Goal: Information Seeking & Learning: Learn about a topic

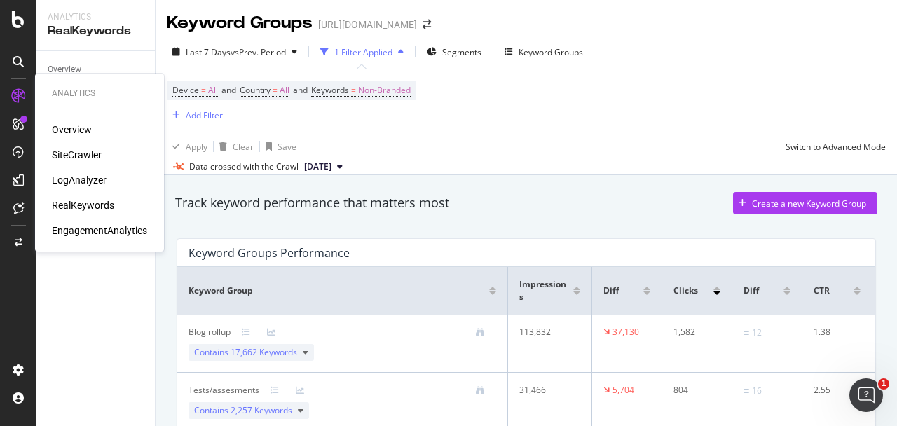
click at [15, 95] on icon at bounding box center [18, 96] width 14 height 14
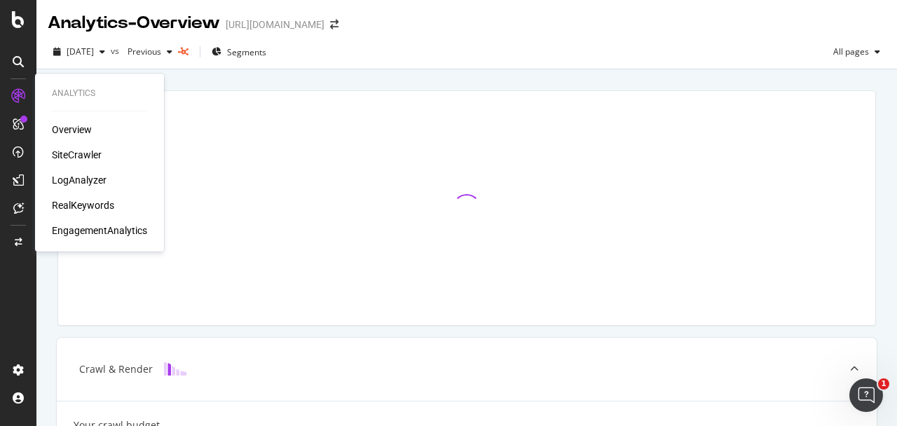
click at [71, 153] on div "SiteCrawler" at bounding box center [77, 155] width 50 height 14
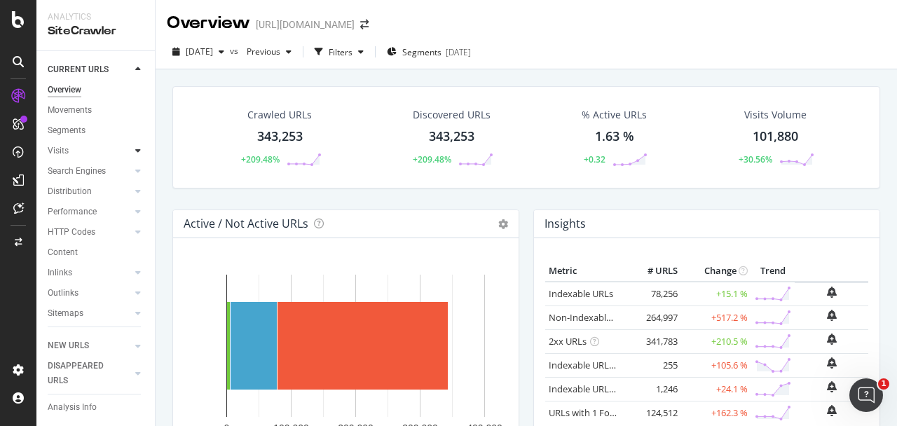
click at [139, 152] on icon at bounding box center [138, 150] width 6 height 8
click at [108, 170] on link "Analysis" at bounding box center [99, 171] width 91 height 15
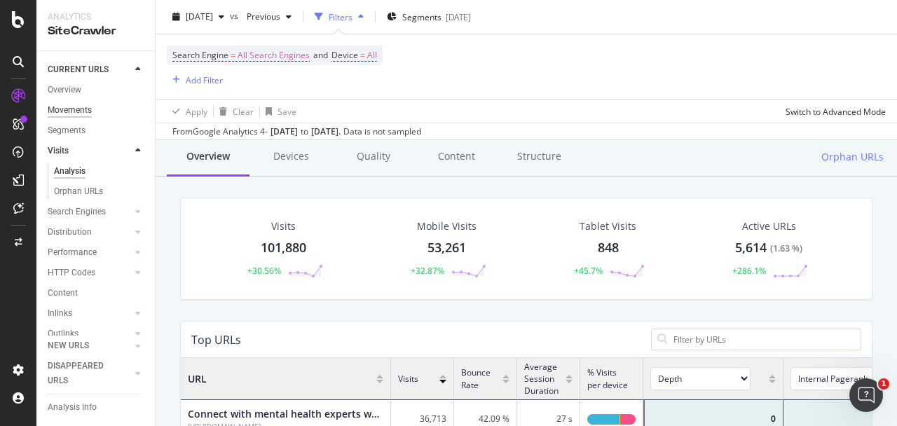
scroll to position [51, 0]
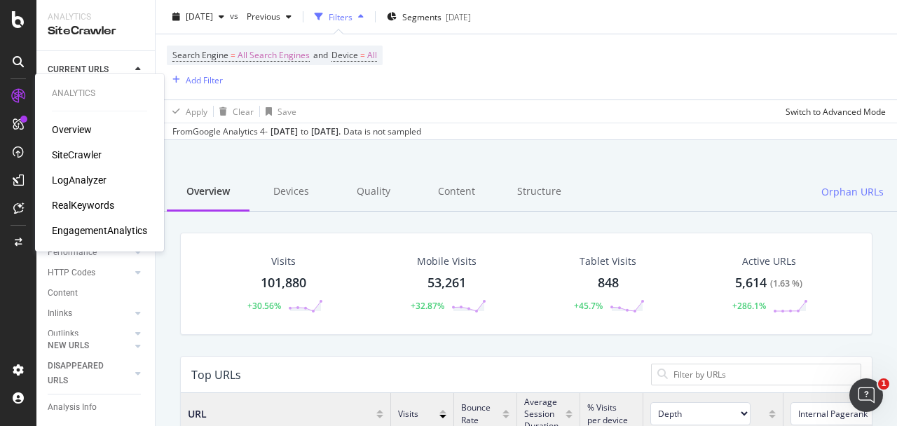
click at [115, 217] on div "Overview SiteCrawler LogAnalyzer RealKeywords EngagementAnalytics" at bounding box center [99, 180] width 95 height 115
click at [92, 207] on div "RealKeywords" at bounding box center [83, 205] width 62 height 14
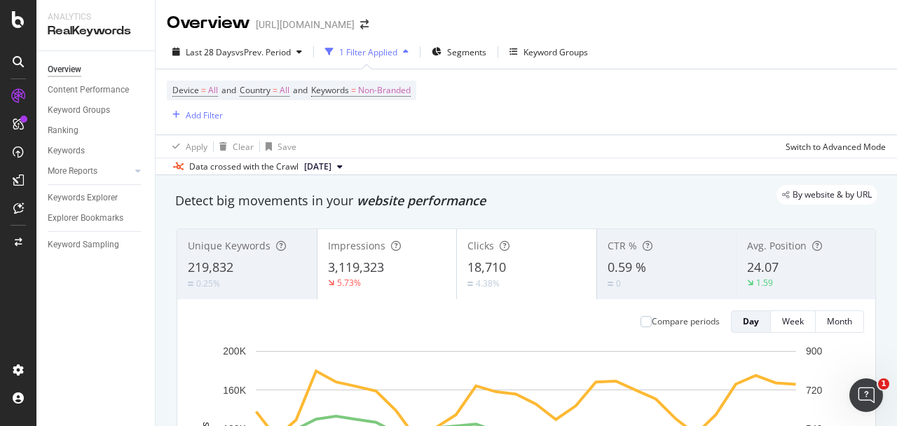
click at [331, 164] on span "[DATE]" at bounding box center [317, 166] width 27 height 13
click at [433, 144] on div "Apply Clear Save Switch to Advanced Mode" at bounding box center [526, 145] width 741 height 23
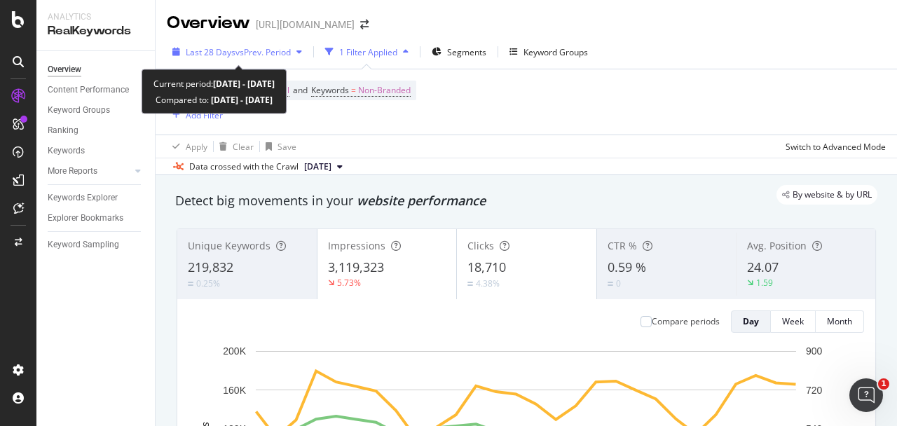
click at [291, 56] on span "vs Prev. Period" at bounding box center [262, 52] width 55 height 12
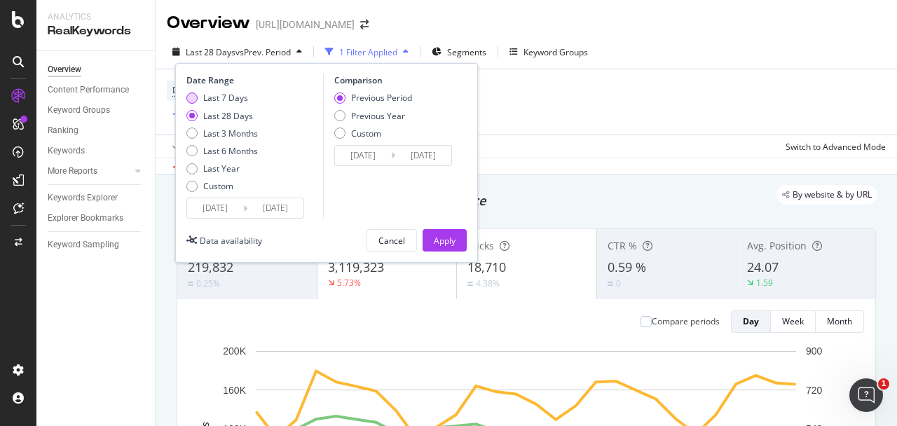
click at [239, 100] on div "Last 7 Days" at bounding box center [225, 98] width 45 height 12
type input "[DATE]"
click at [441, 238] on div "Apply" at bounding box center [445, 241] width 22 height 12
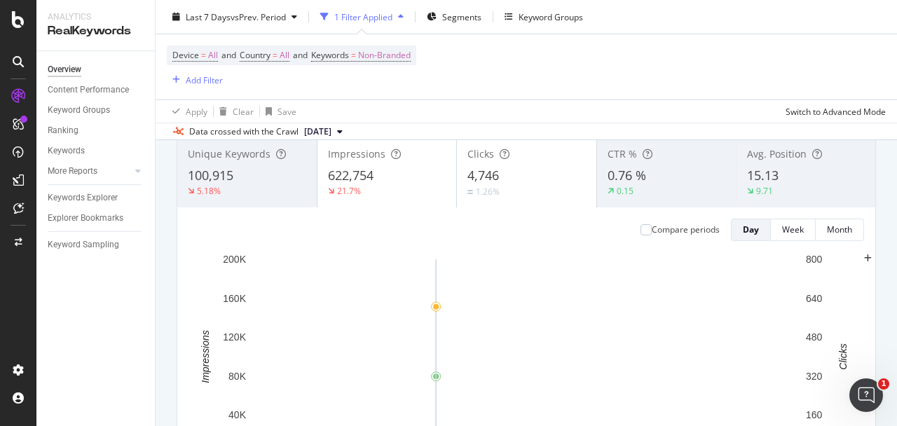
scroll to position [86, 0]
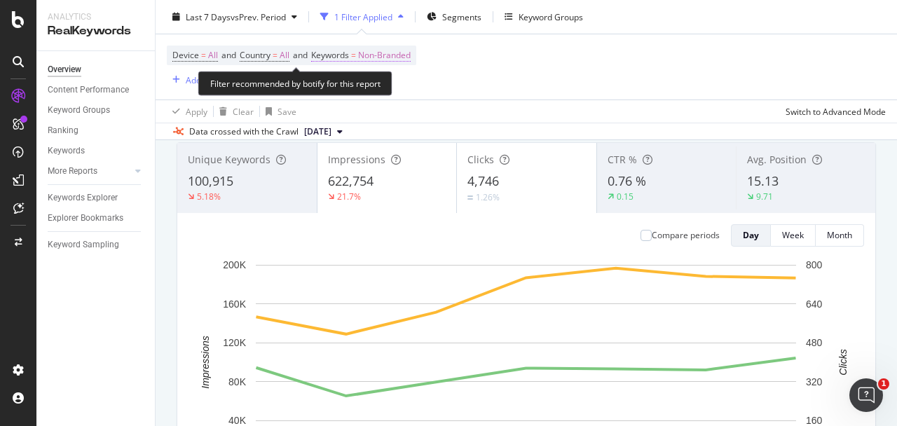
click at [398, 59] on span "Non-Branded" at bounding box center [384, 56] width 53 height 20
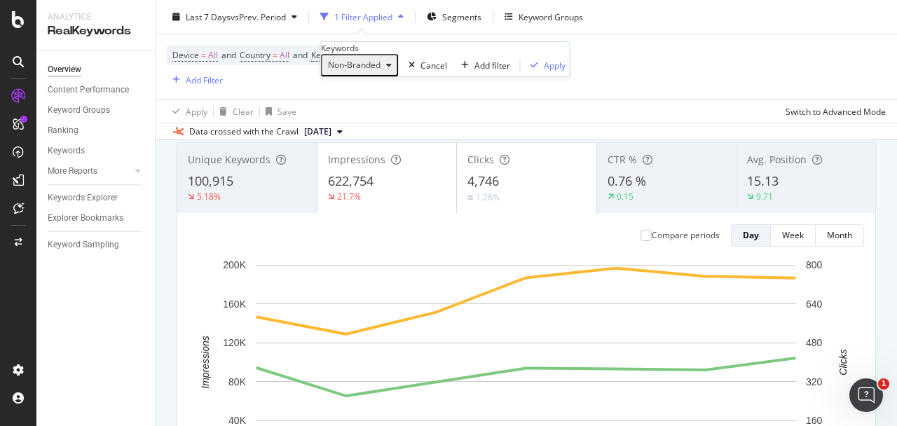
click at [392, 69] on icon "button" at bounding box center [389, 65] width 6 height 8
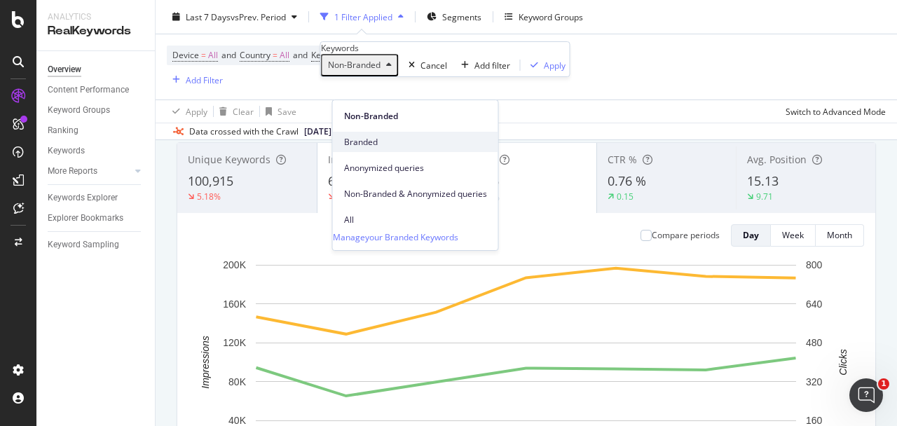
click at [385, 136] on span "Branded" at bounding box center [415, 142] width 143 height 13
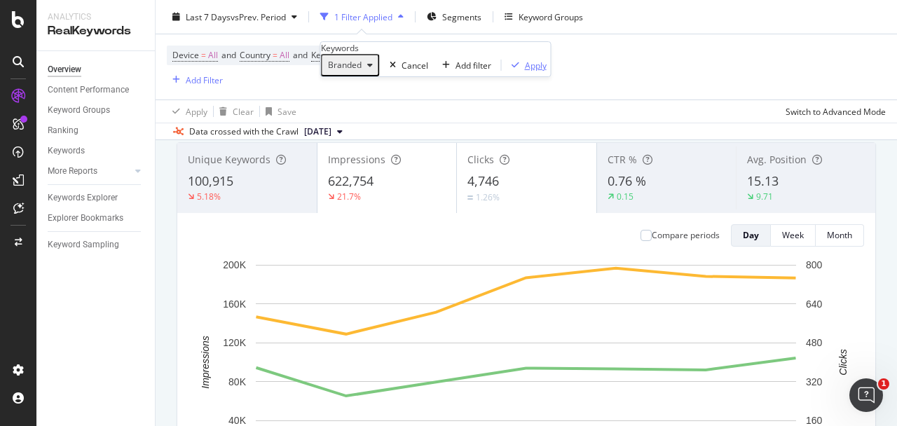
click at [525, 71] on div "Apply" at bounding box center [536, 66] width 22 height 12
